Goal: Find specific page/section

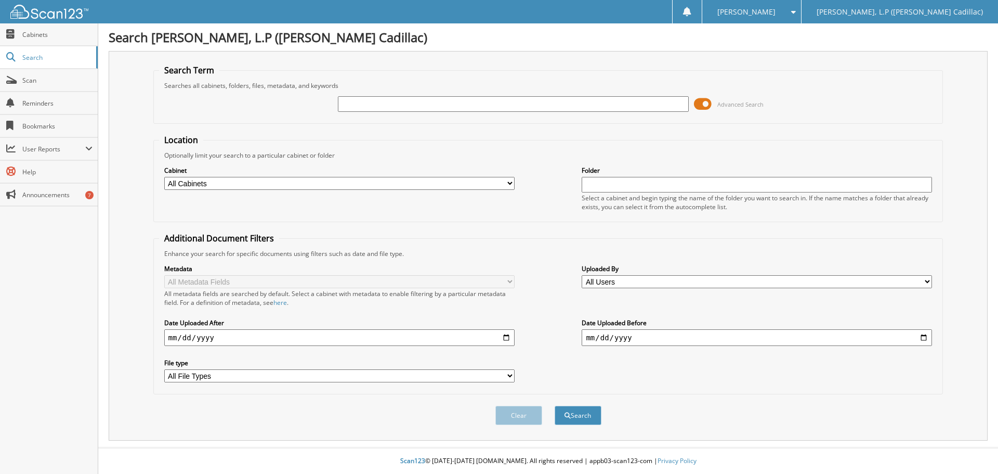
click at [393, 110] on input "text" at bounding box center [513, 104] width 350 height 16
type input "sr392527"
click at [555, 405] on button "Search" at bounding box center [578, 414] width 47 height 19
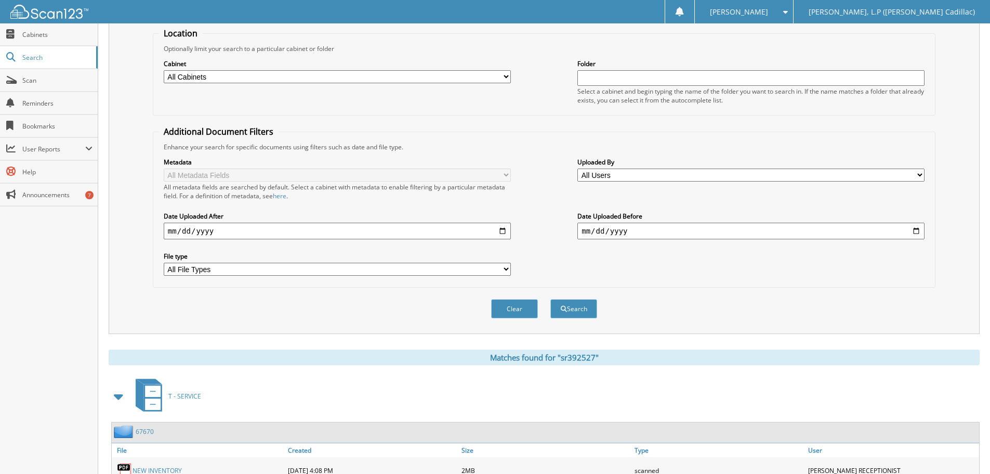
scroll to position [249, 0]
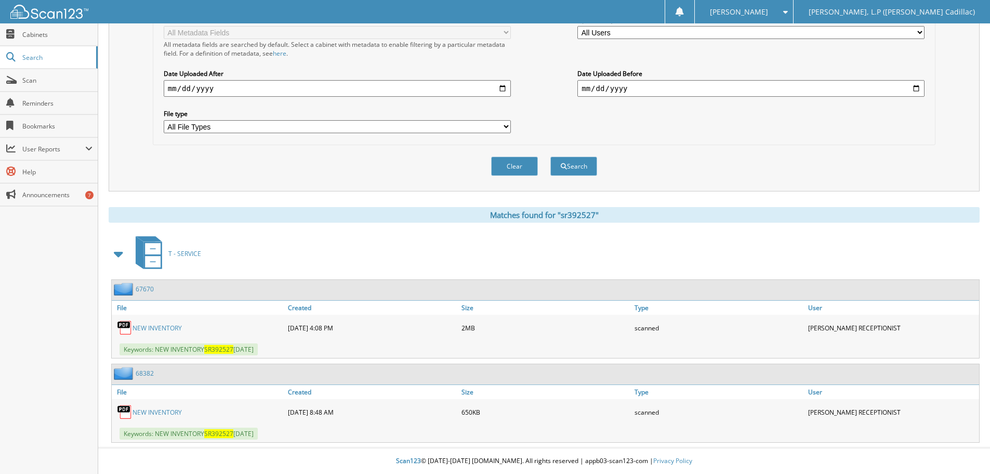
click at [161, 330] on link "NEW INVENTORY" at bounding box center [157, 327] width 49 height 9
click at [164, 413] on link "NEW INVENTORY" at bounding box center [157, 411] width 49 height 9
